Goal: Subscribe to service/newsletter

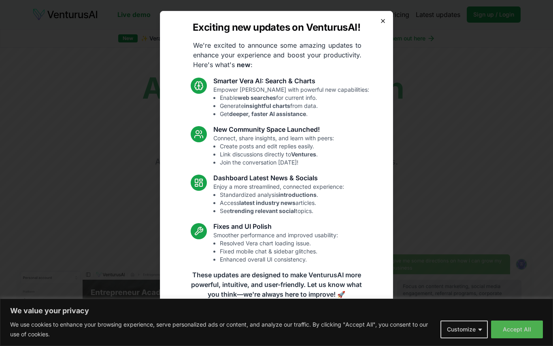
click at [384, 18] on icon "button" at bounding box center [383, 21] width 6 height 6
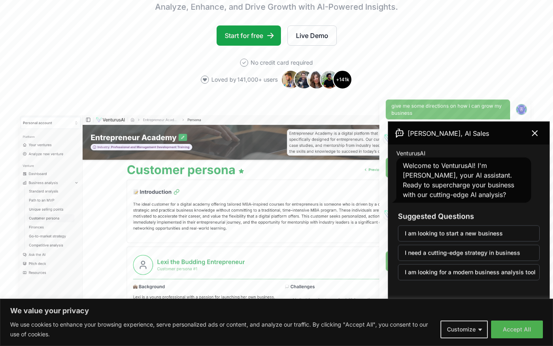
scroll to position [157, 0]
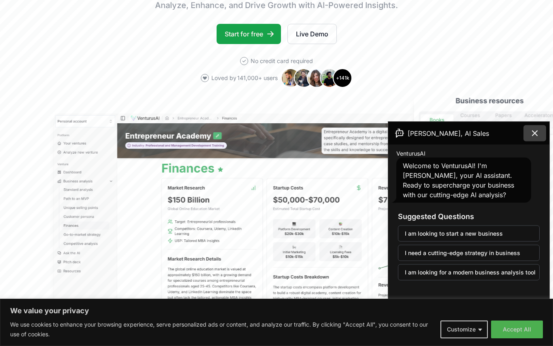
click at [542, 129] on button at bounding box center [534, 133] width 23 height 16
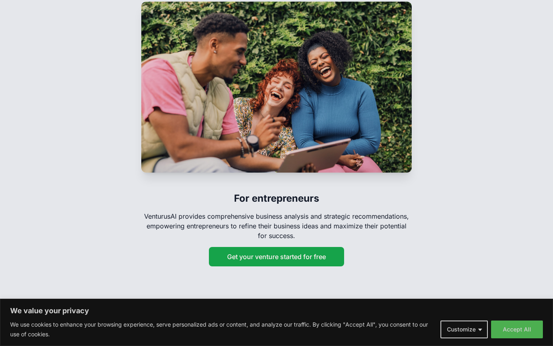
scroll to position [1306, 0]
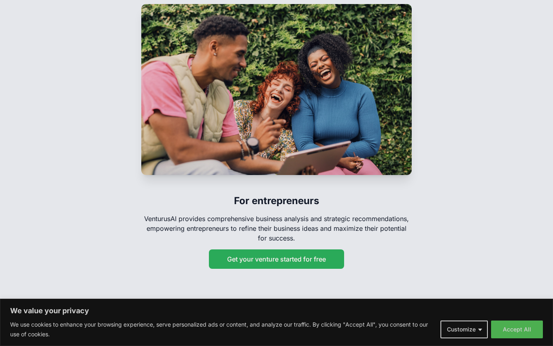
click at [310, 250] on button "Get your venture started for free" at bounding box center [276, 259] width 135 height 19
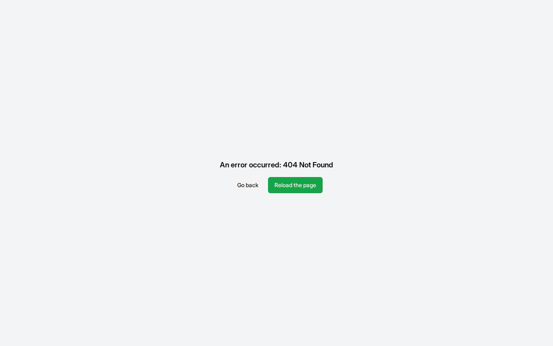
scroll to position [0, 0]
click at [307, 182] on button "Reload the page" at bounding box center [295, 185] width 55 height 16
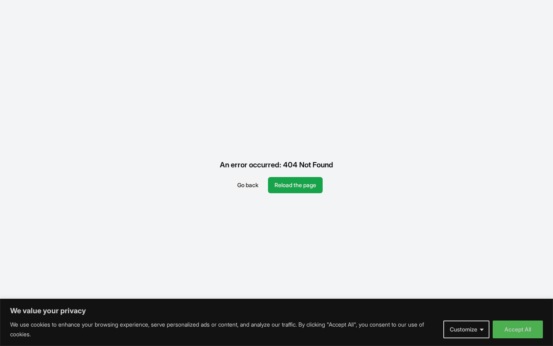
scroll to position [40, 0]
click at [244, 177] on button "Go back" at bounding box center [248, 185] width 34 height 16
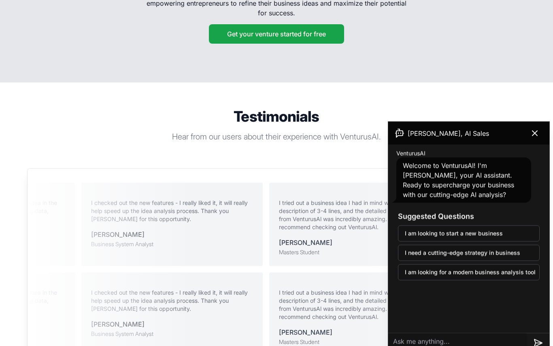
scroll to position [1533, 0]
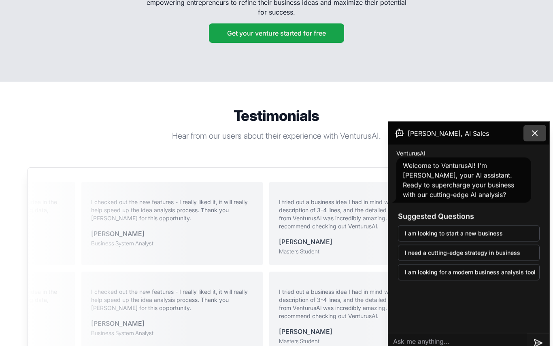
click at [535, 130] on icon at bounding box center [535, 134] width 10 height 10
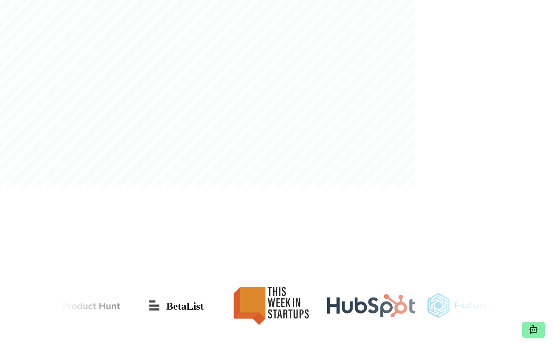
scroll to position [317, 0]
